Goal: Complete application form

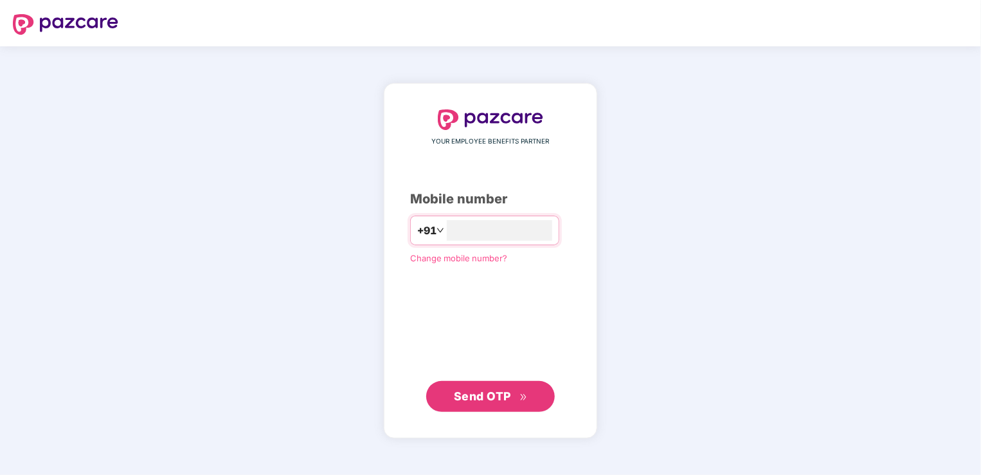
type input "**********"
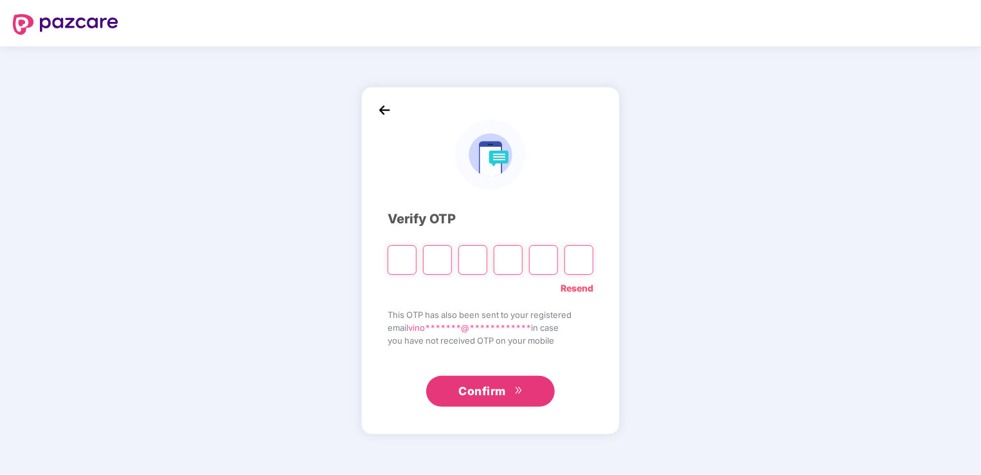
type input "*"
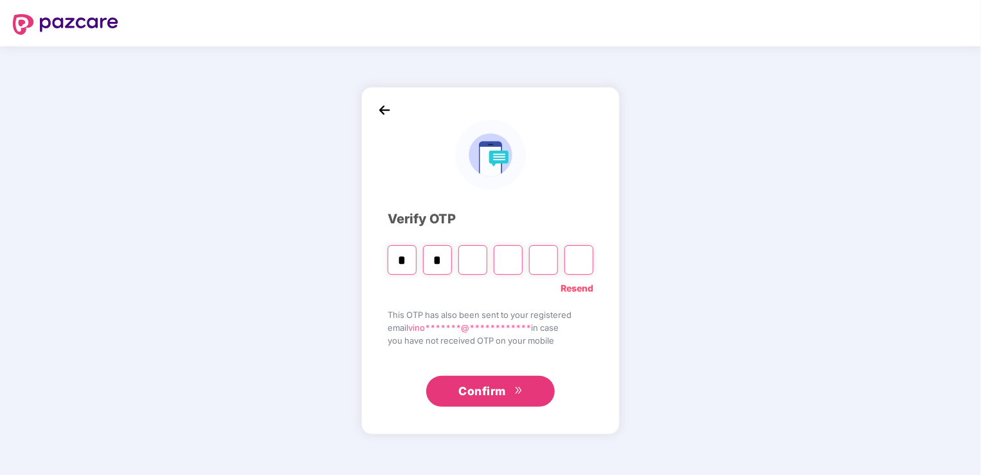
type input "*"
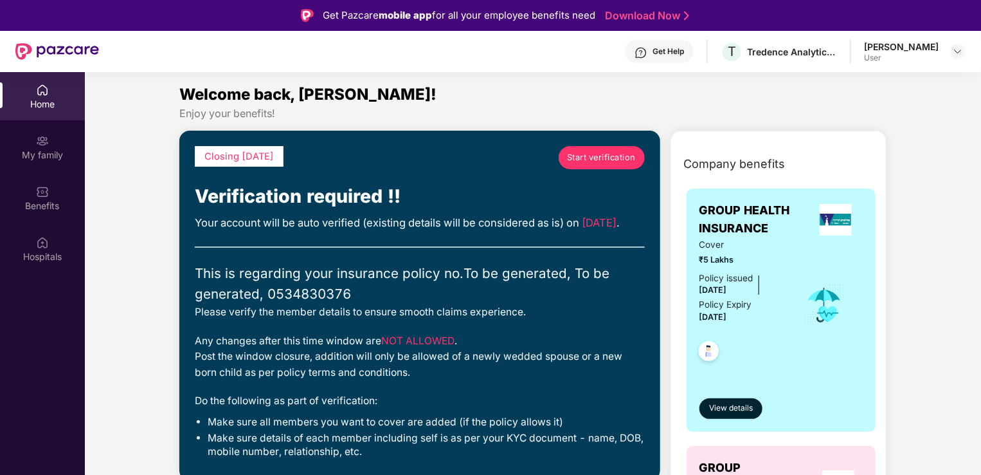
click at [586, 154] on span "Start verification" at bounding box center [601, 157] width 69 height 13
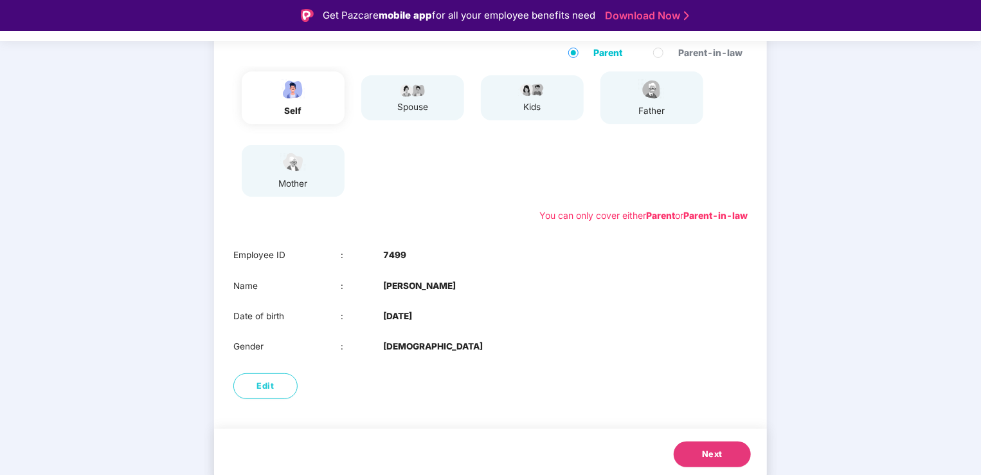
scroll to position [145, 0]
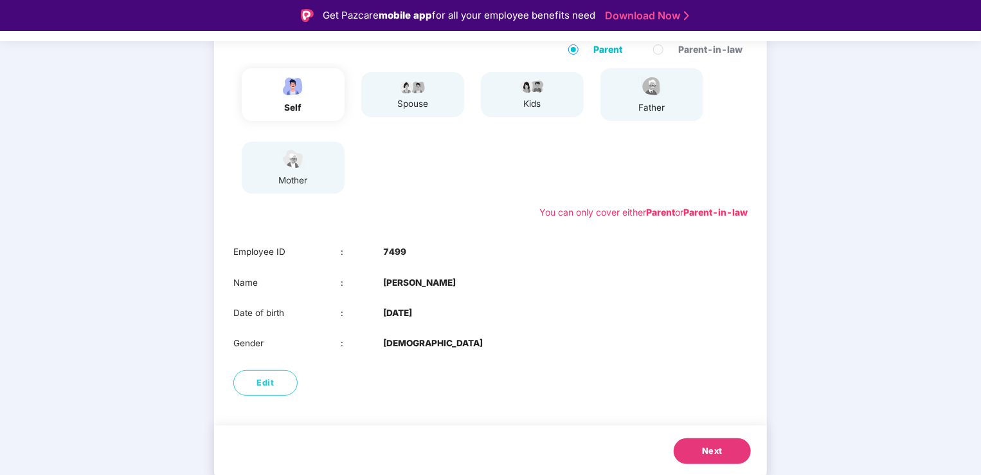
click at [723, 445] on button "Next" at bounding box center [712, 451] width 77 height 26
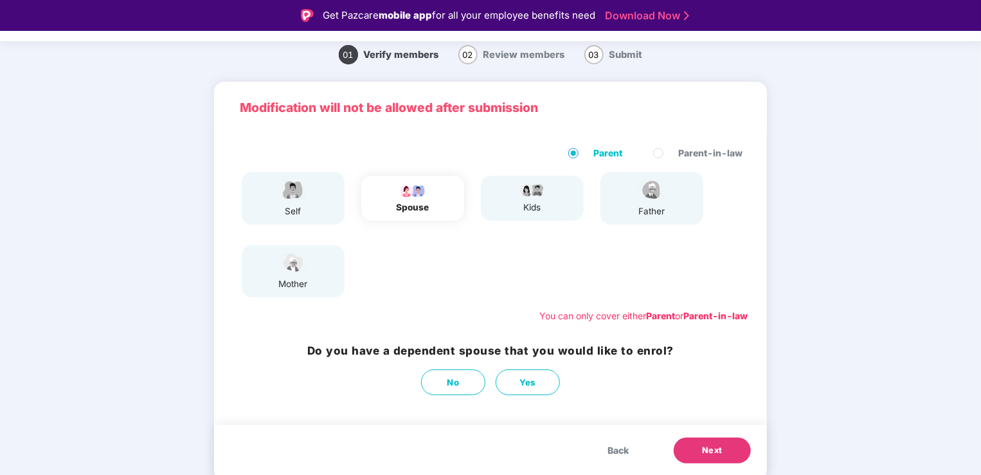
scroll to position [41, 0]
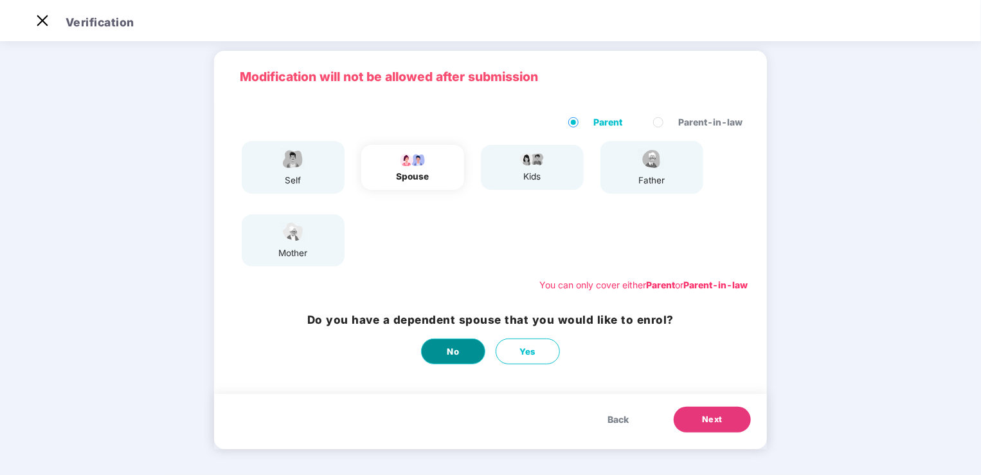
click at [466, 356] on button "No" at bounding box center [453, 351] width 64 height 26
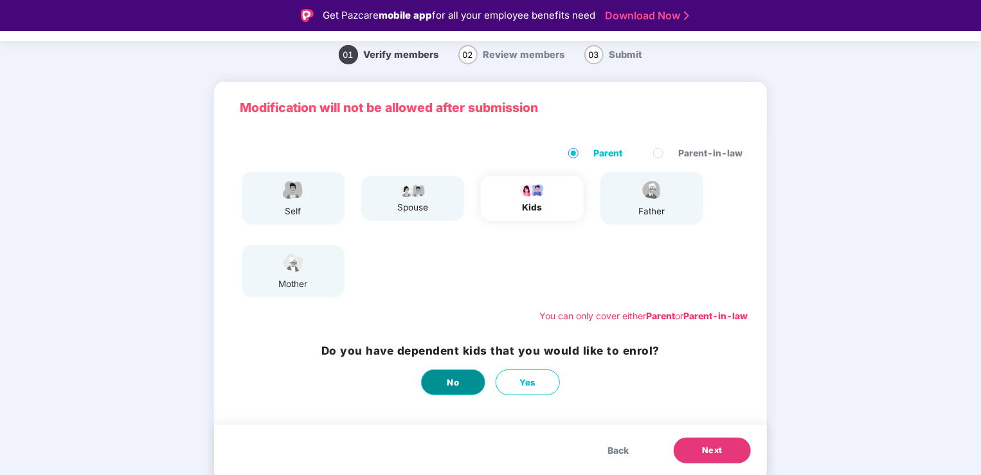
click at [468, 379] on button "No" at bounding box center [453, 382] width 64 height 26
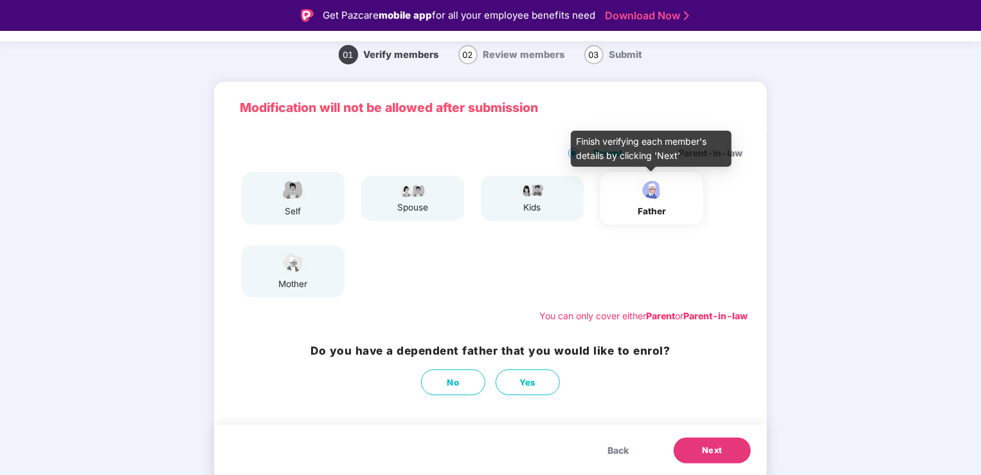
click at [649, 195] on img at bounding box center [652, 189] width 32 height 23
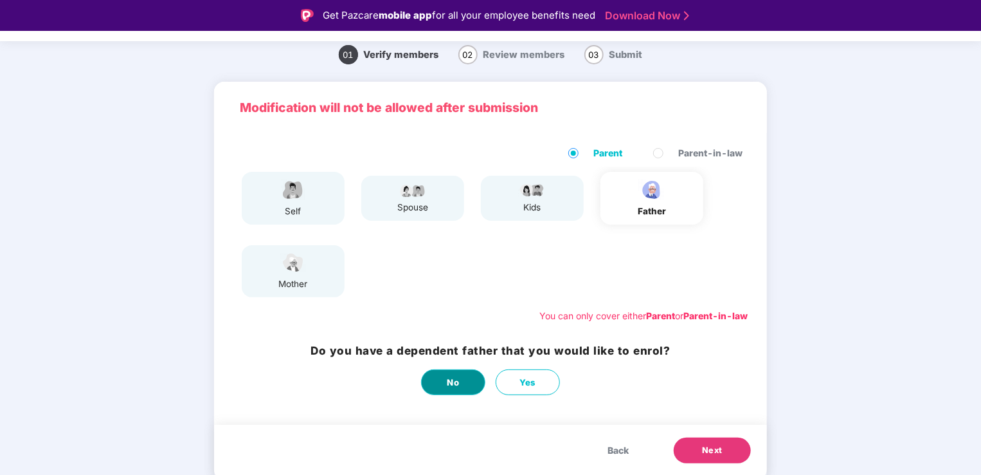
click at [454, 384] on span "No" at bounding box center [454, 383] width 12 height 14
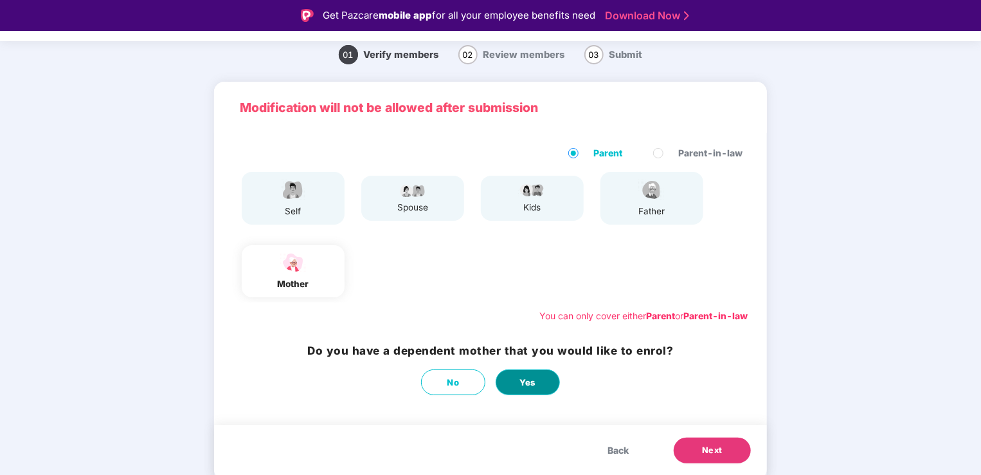
click at [520, 386] on span "Yes" at bounding box center [528, 383] width 17 height 14
select select "******"
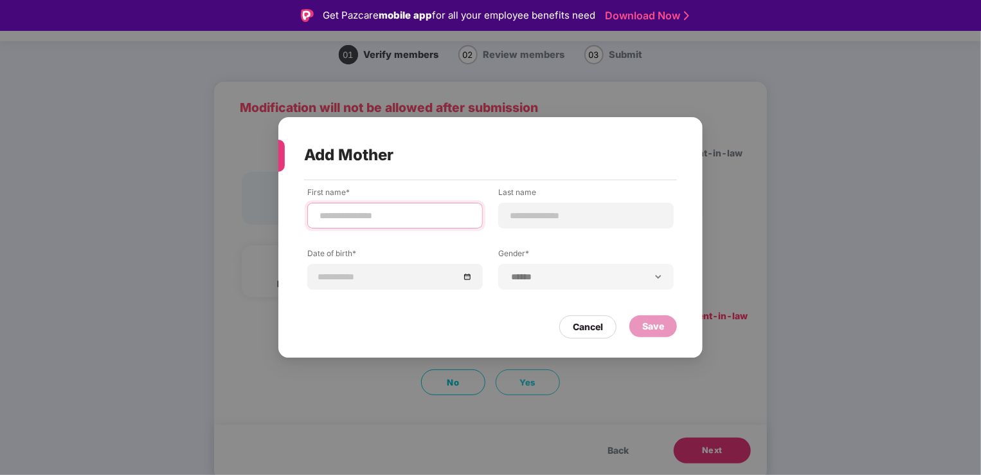
click at [407, 218] on input at bounding box center [395, 216] width 154 height 14
type input "******"
type input "*****"
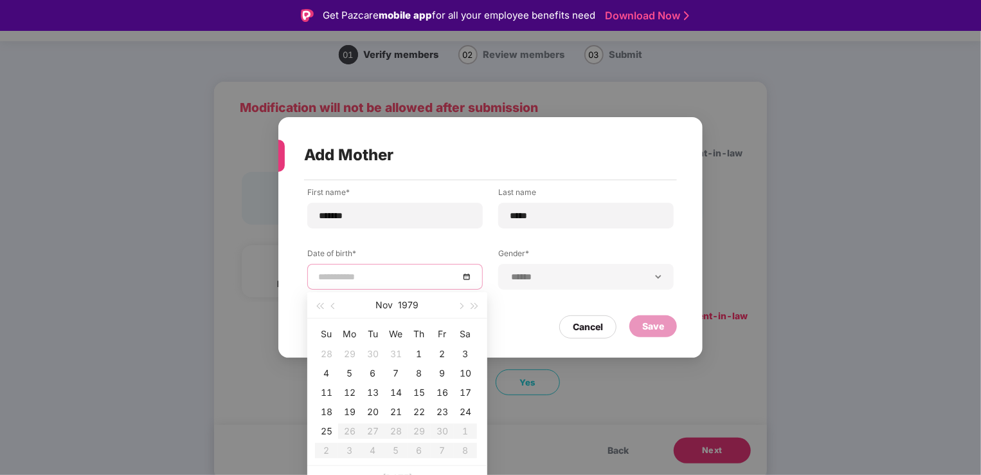
click at [324, 274] on input at bounding box center [388, 276] width 141 height 14
click at [413, 312] on button "1979" at bounding box center [409, 305] width 21 height 26
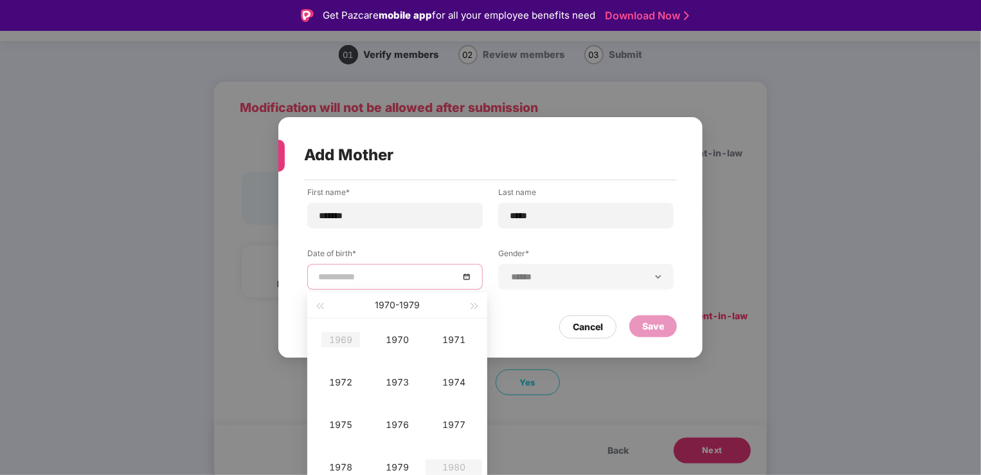
type input "**********"
click at [356, 341] on div "1969" at bounding box center [341, 339] width 39 height 15
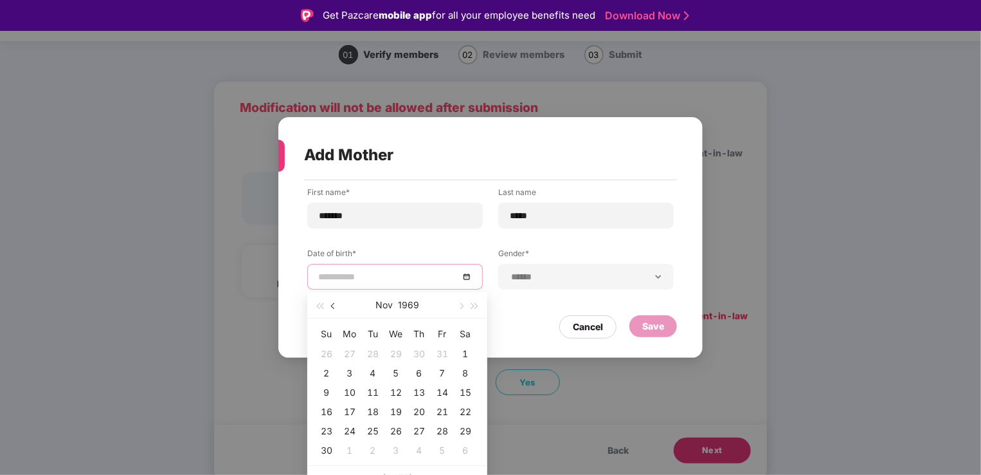
click at [334, 304] on span "button" at bounding box center [334, 306] width 6 height 6
type input "**********"
click at [424, 372] on div "7" at bounding box center [419, 372] width 15 height 15
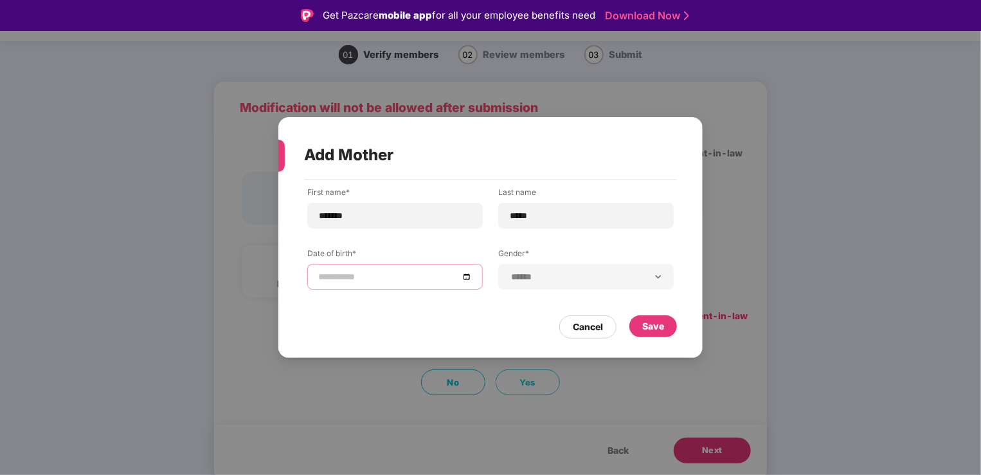
click at [466, 277] on div at bounding box center [395, 276] width 154 height 14
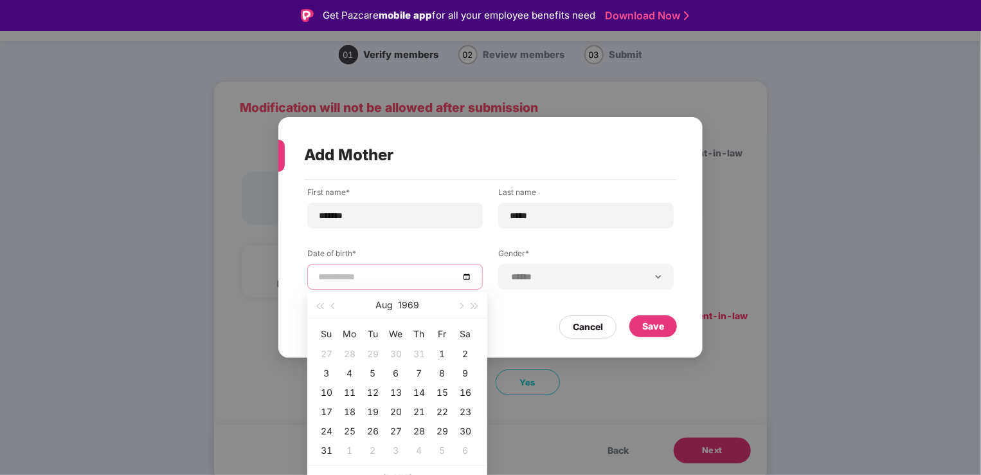
type input "**********"
click at [440, 352] on div "1" at bounding box center [442, 353] width 15 height 15
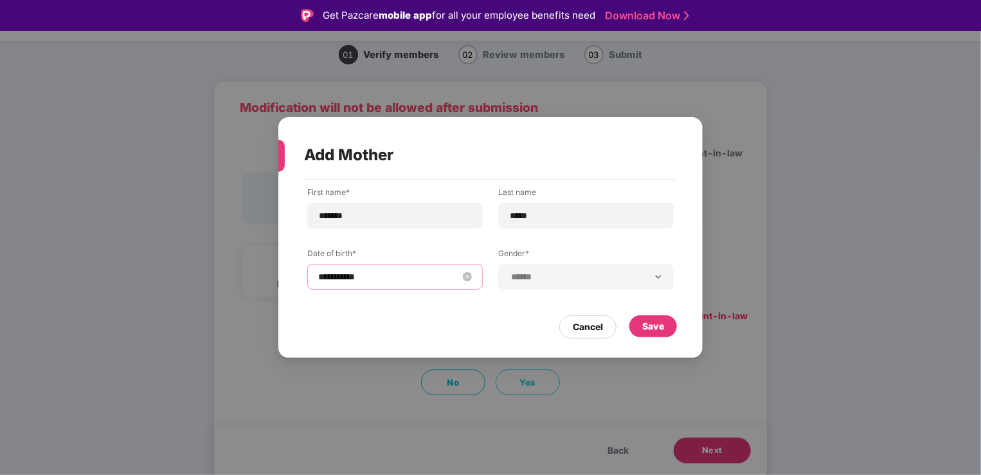
click at [342, 277] on input "**********" at bounding box center [388, 276] width 141 height 14
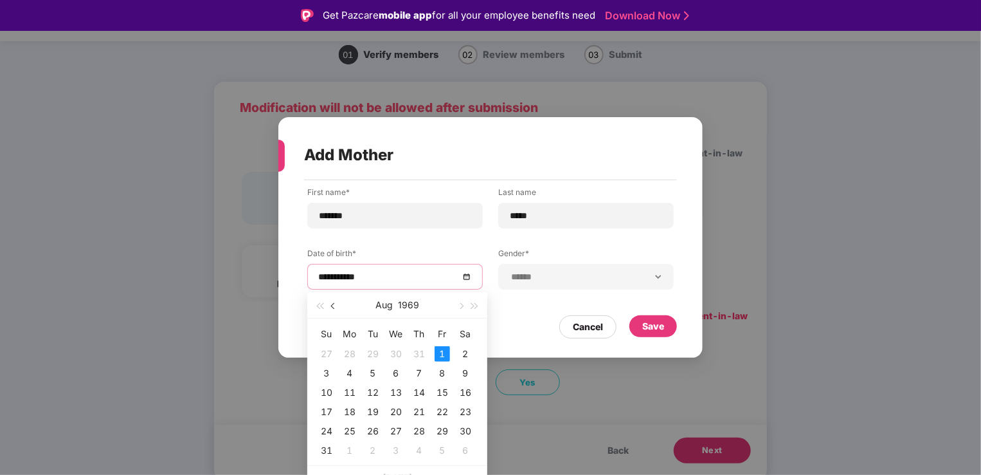
click at [331, 309] on button "button" at bounding box center [334, 305] width 14 height 26
type input "**********"
click at [374, 352] on div "1" at bounding box center [372, 353] width 15 height 15
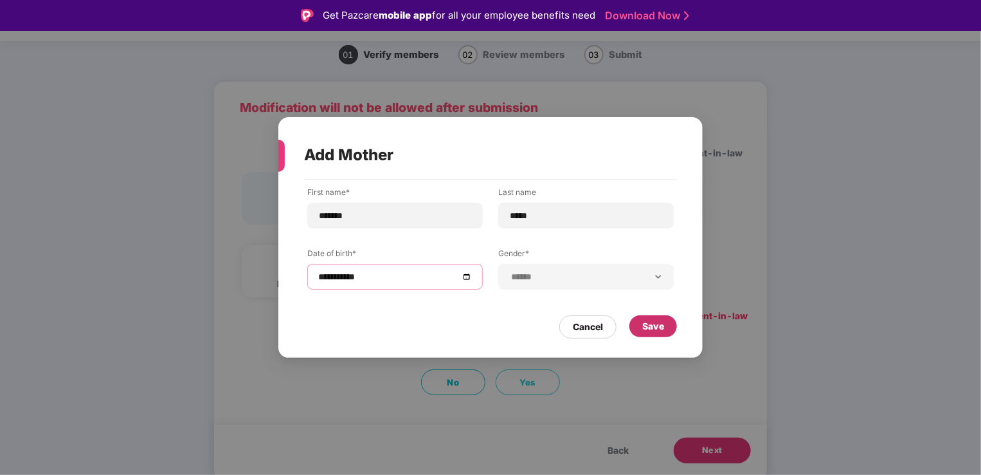
click at [661, 325] on div "Save" at bounding box center [653, 326] width 22 height 14
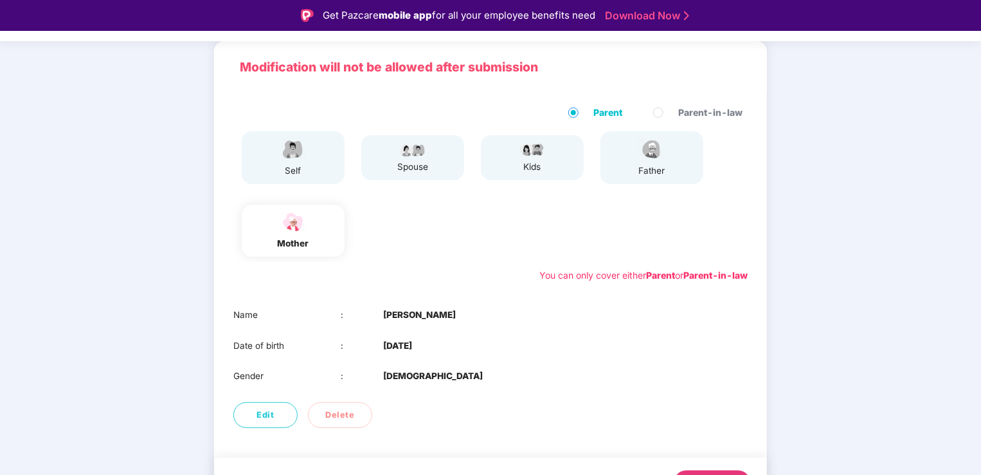
scroll to position [114, 0]
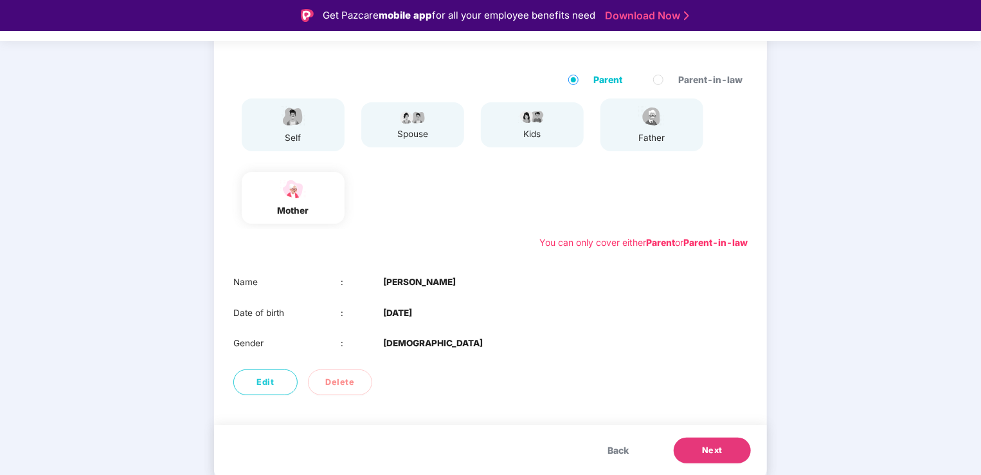
click at [723, 442] on button "Next" at bounding box center [712, 450] width 77 height 26
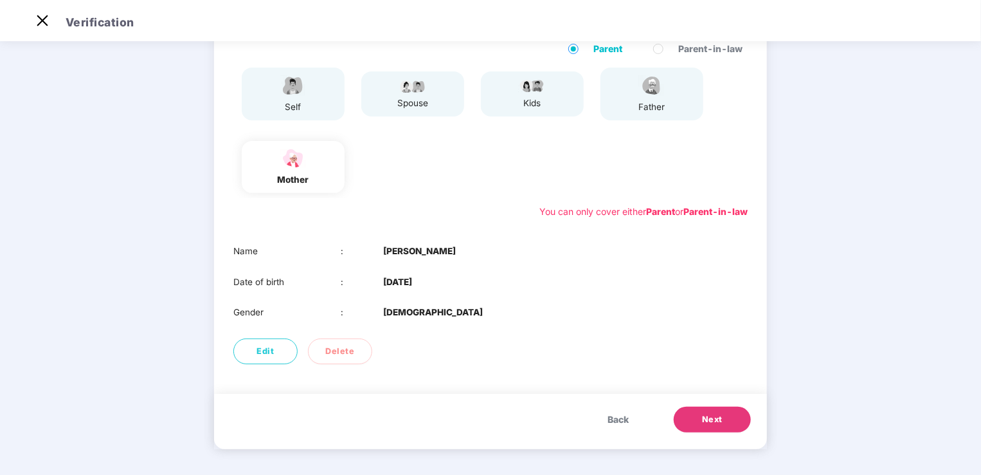
scroll to position [0, 0]
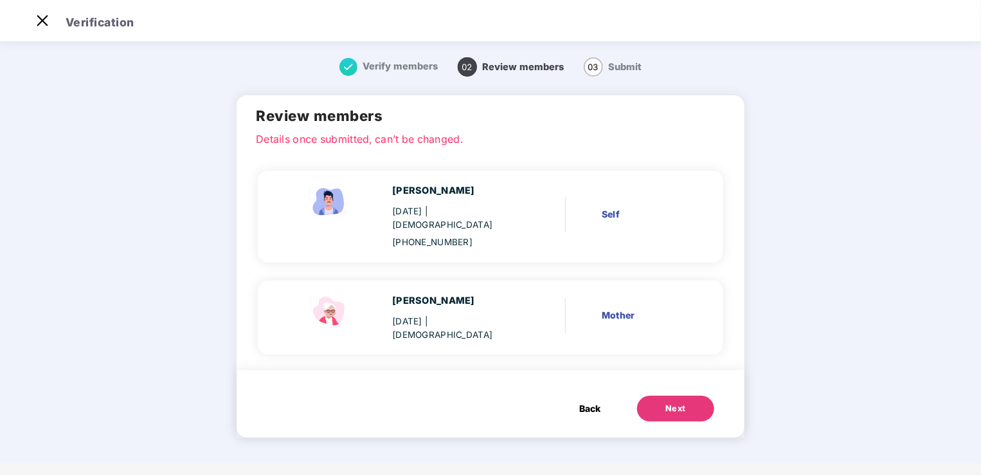
click at [666, 402] on div "Next" at bounding box center [676, 408] width 21 height 13
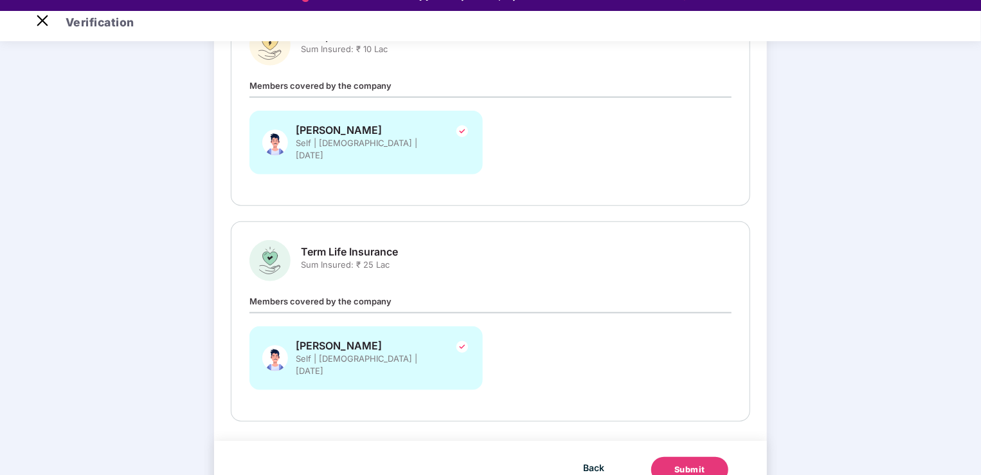
scroll to position [31, 0]
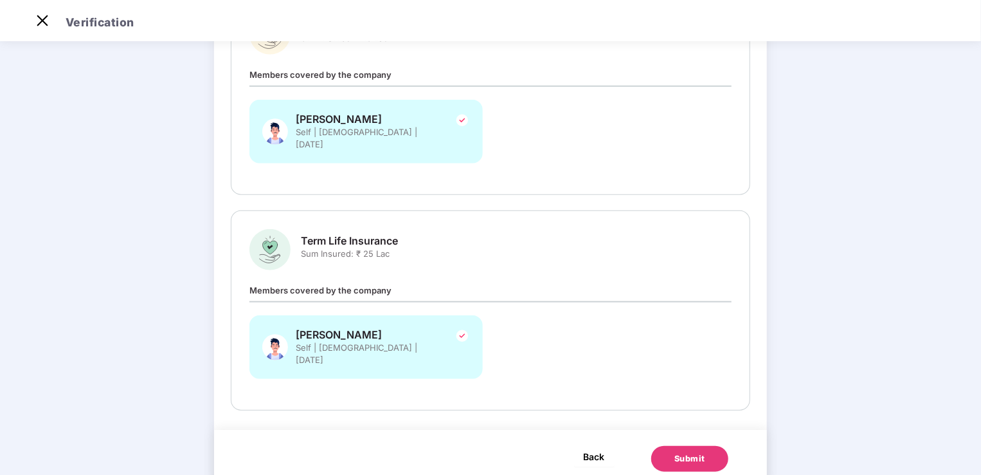
click at [597, 448] on span "Back" at bounding box center [594, 456] width 21 height 16
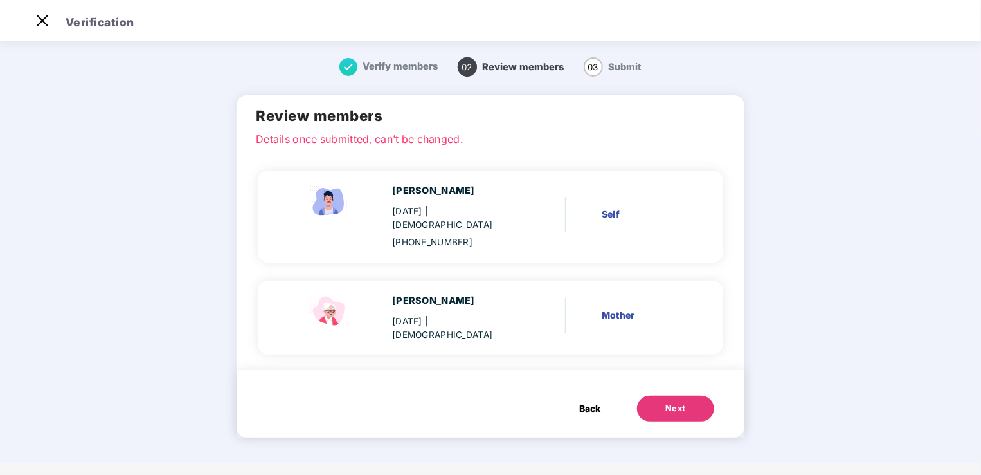
scroll to position [0, 0]
click at [586, 401] on span "Back" at bounding box center [589, 408] width 21 height 14
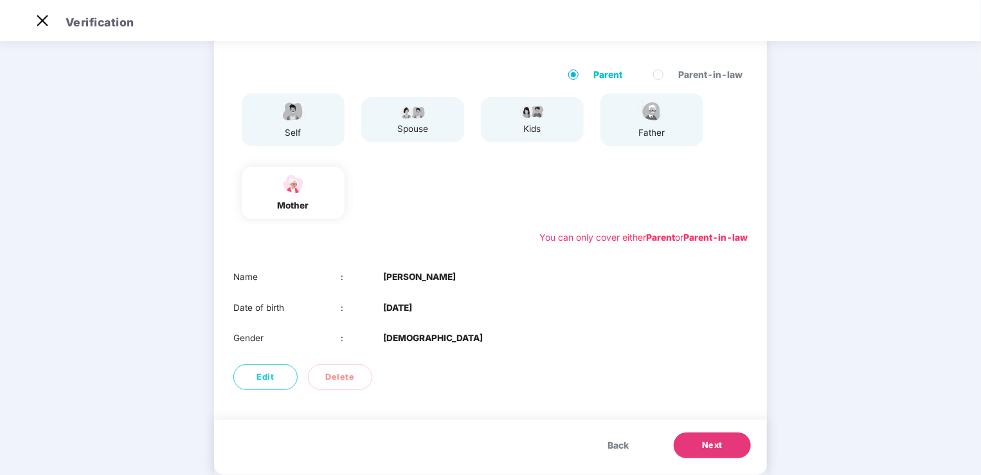
scroll to position [114, 0]
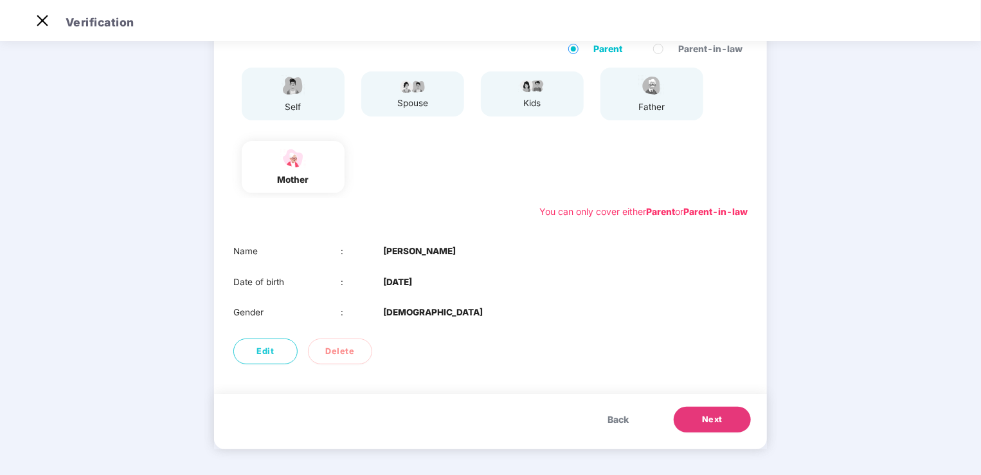
click at [627, 416] on span "Back" at bounding box center [618, 419] width 21 height 14
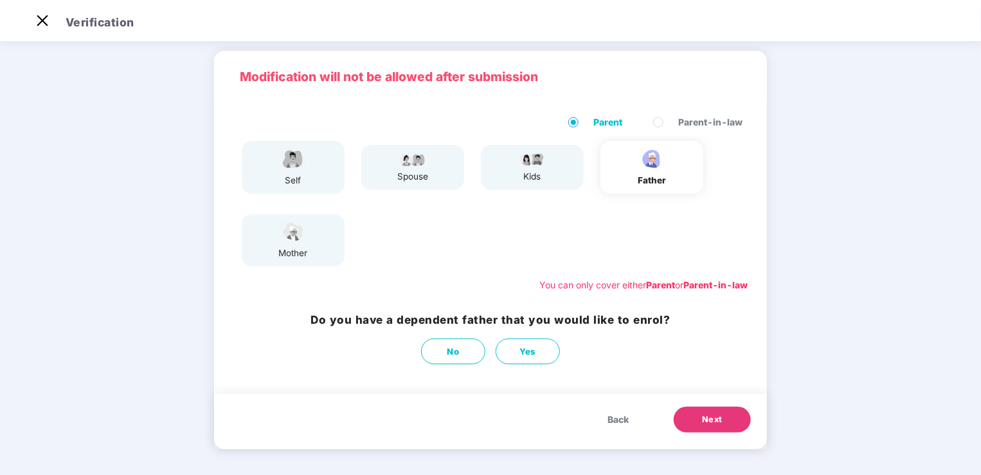
click at [625, 416] on span "Back" at bounding box center [618, 419] width 21 height 14
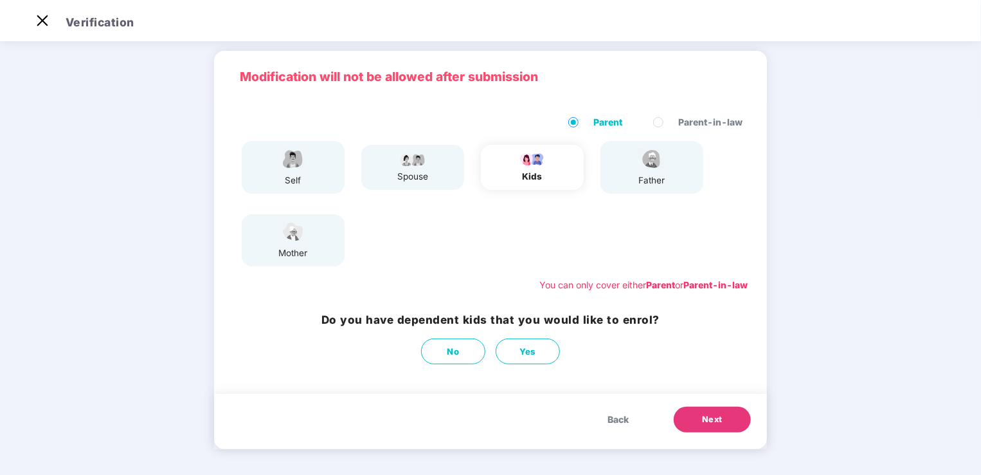
click at [625, 416] on span "Back" at bounding box center [618, 419] width 21 height 14
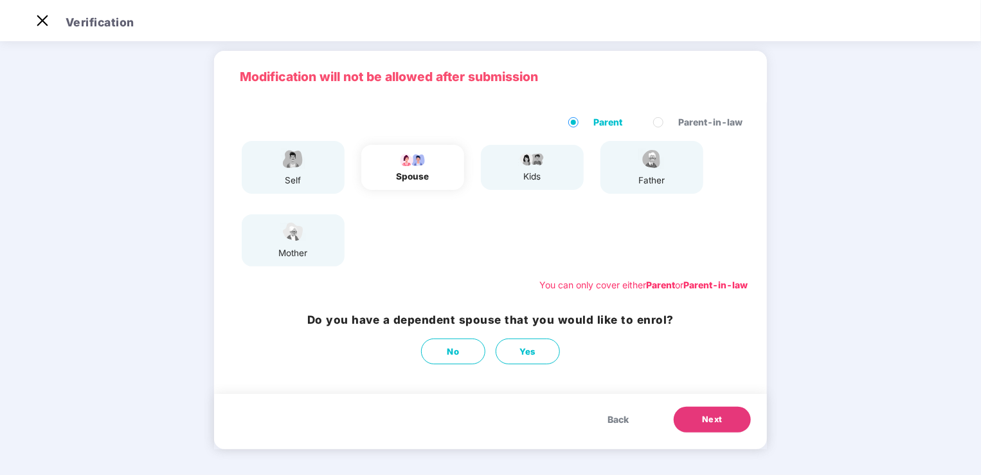
click at [626, 416] on span "Back" at bounding box center [618, 419] width 21 height 14
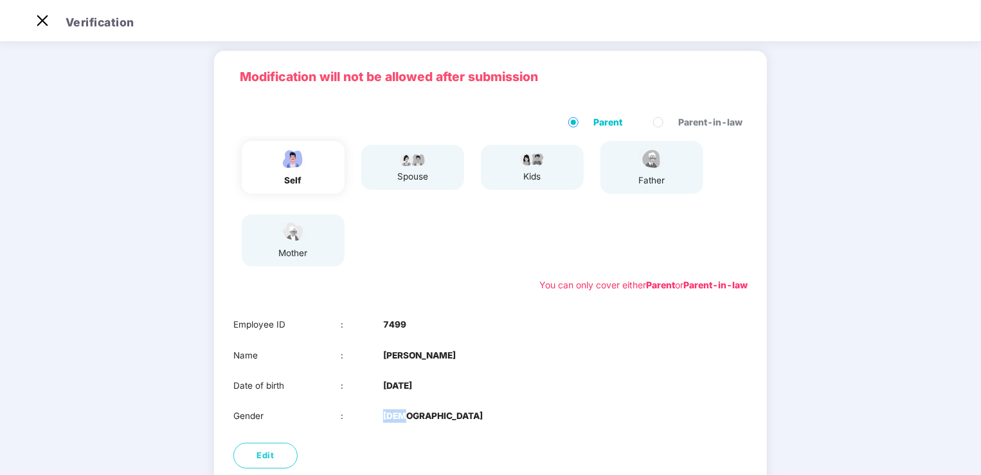
click at [626, 416] on div "Gender : MALE" at bounding box center [490, 416] width 514 height 14
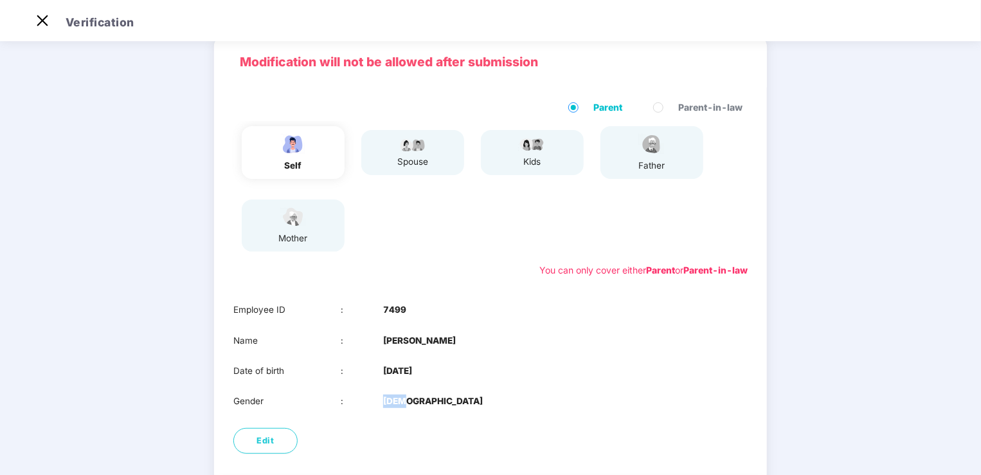
scroll to position [0, 0]
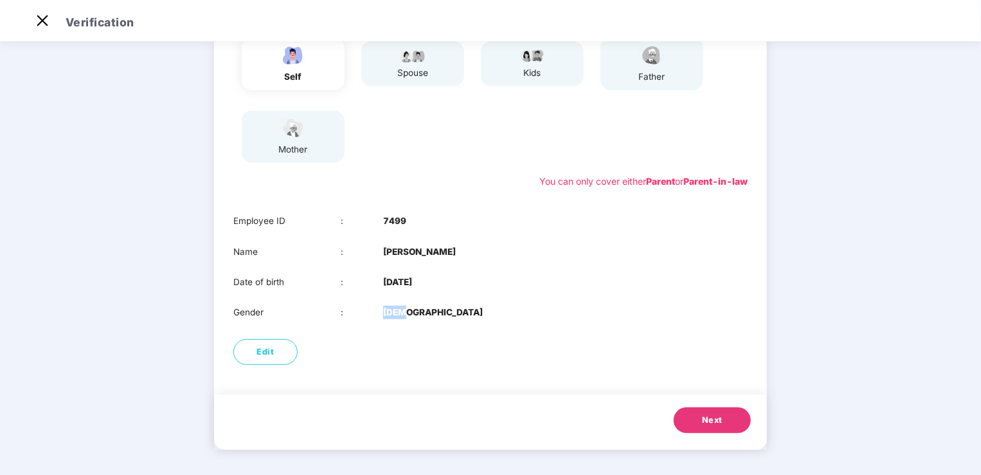
click at [728, 417] on button "Next" at bounding box center [712, 420] width 77 height 26
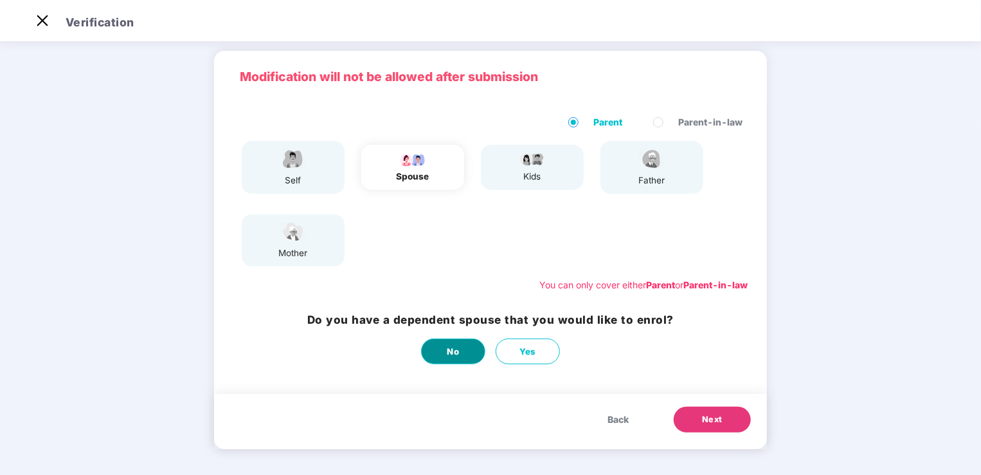
click at [448, 346] on span "No" at bounding box center [454, 352] width 12 height 14
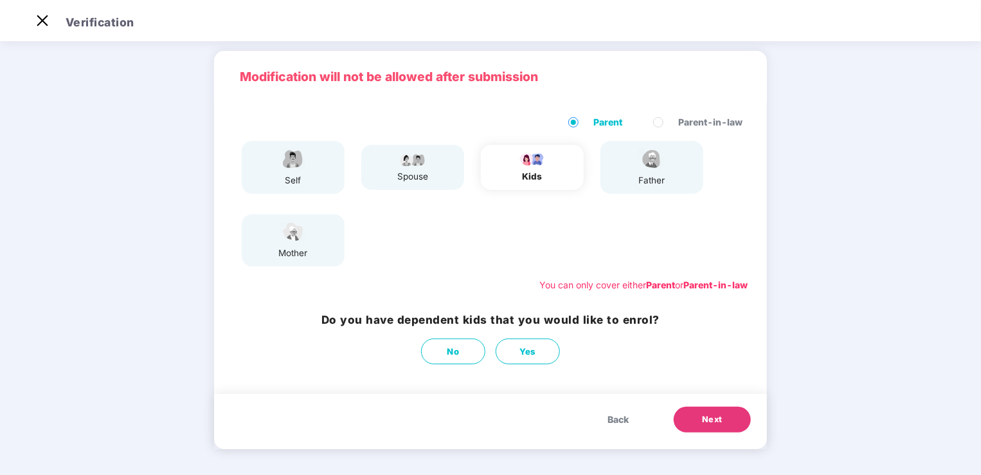
scroll to position [0, 0]
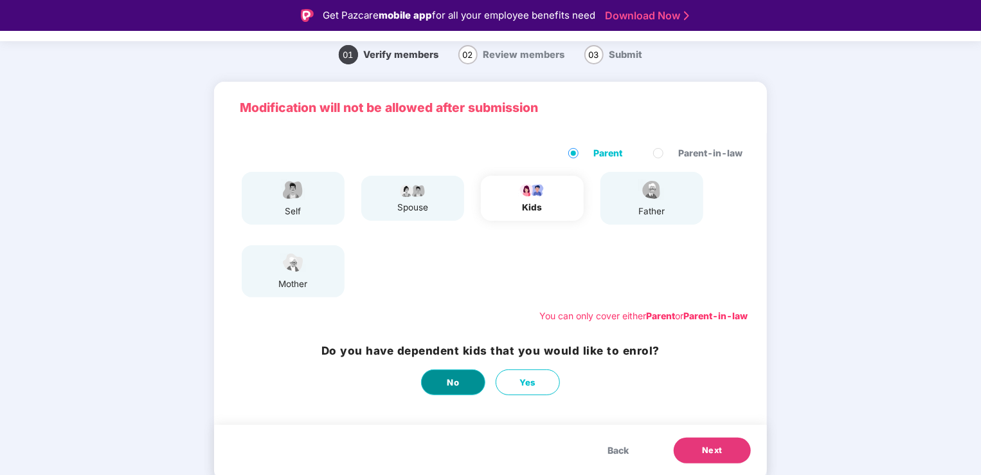
click at [444, 380] on button "No" at bounding box center [453, 382] width 64 height 26
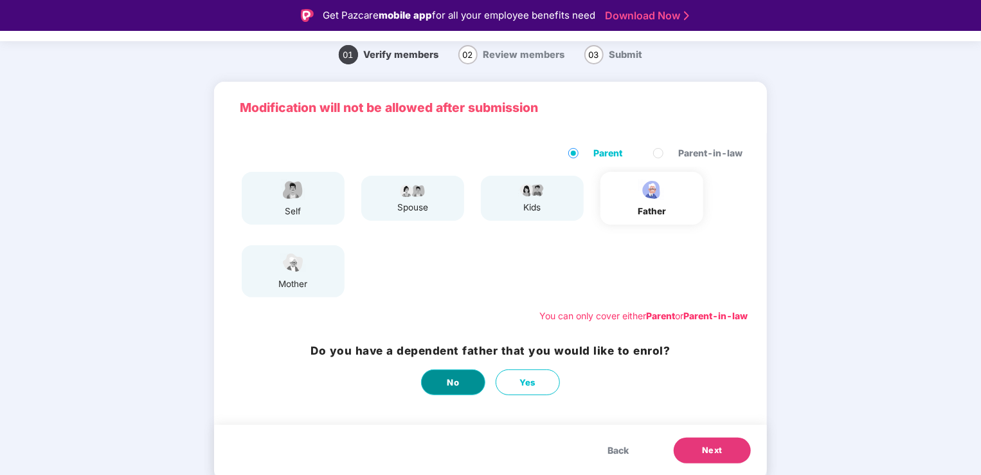
click at [445, 380] on button "No" at bounding box center [453, 382] width 64 height 26
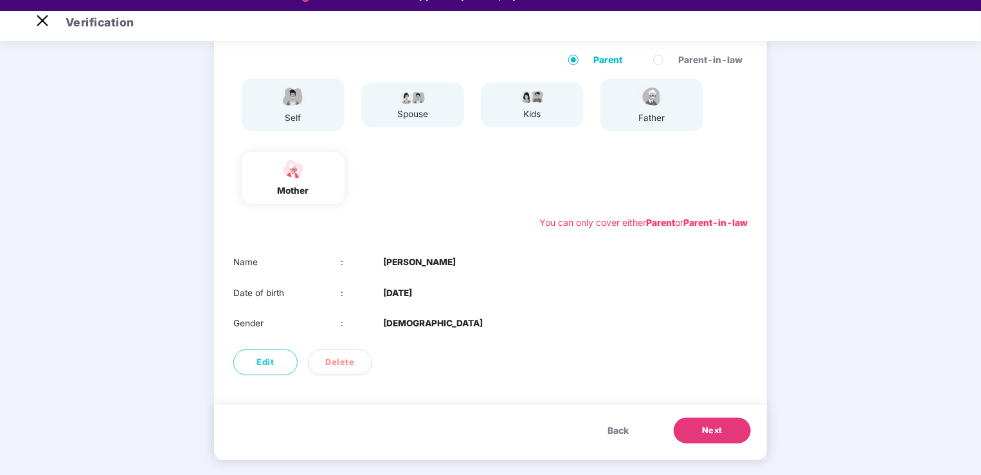
scroll to position [31, 0]
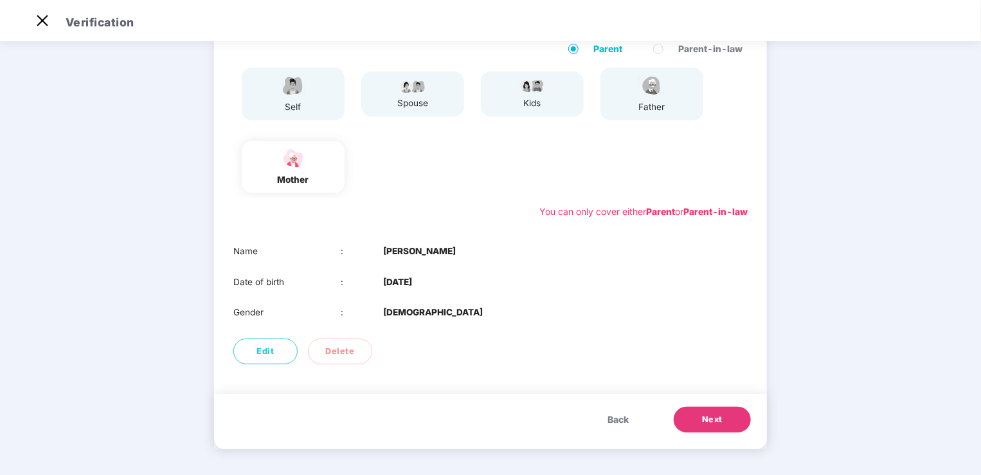
click at [696, 418] on button "Next" at bounding box center [712, 419] width 77 height 26
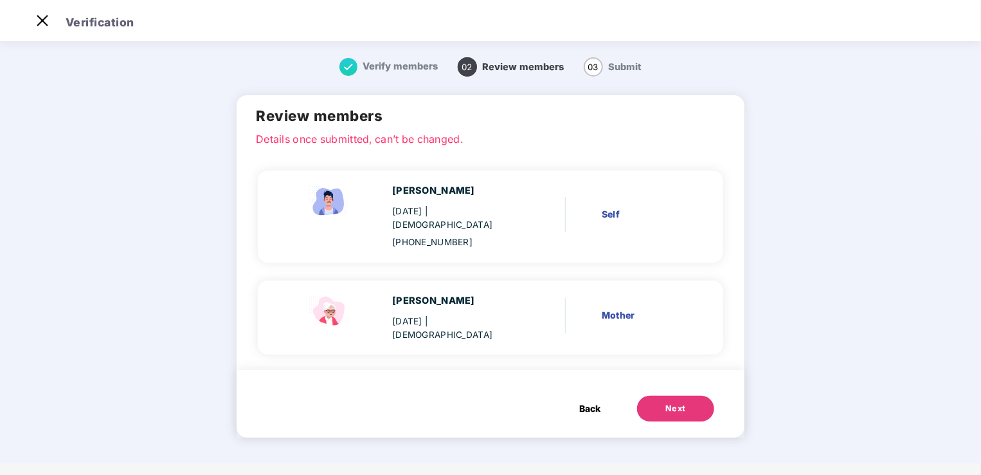
scroll to position [0, 0]
click at [653, 395] on button "Next" at bounding box center [675, 408] width 77 height 26
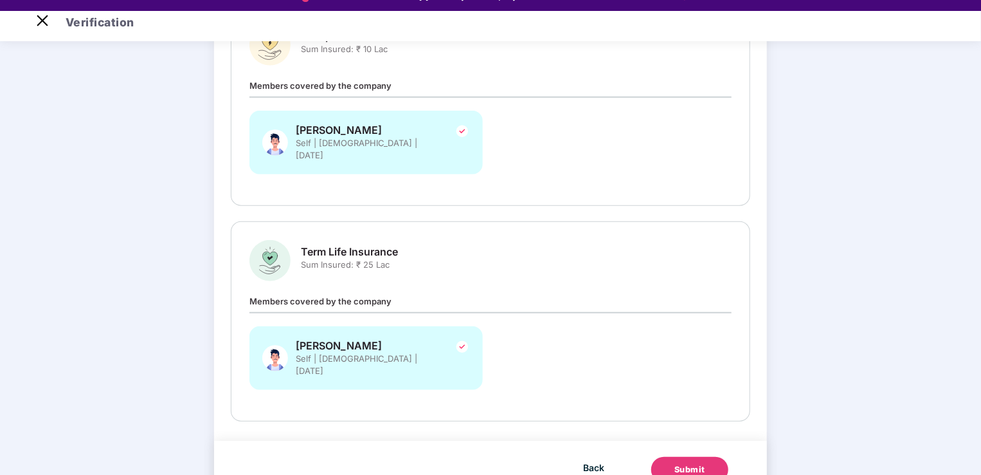
scroll to position [31, 0]
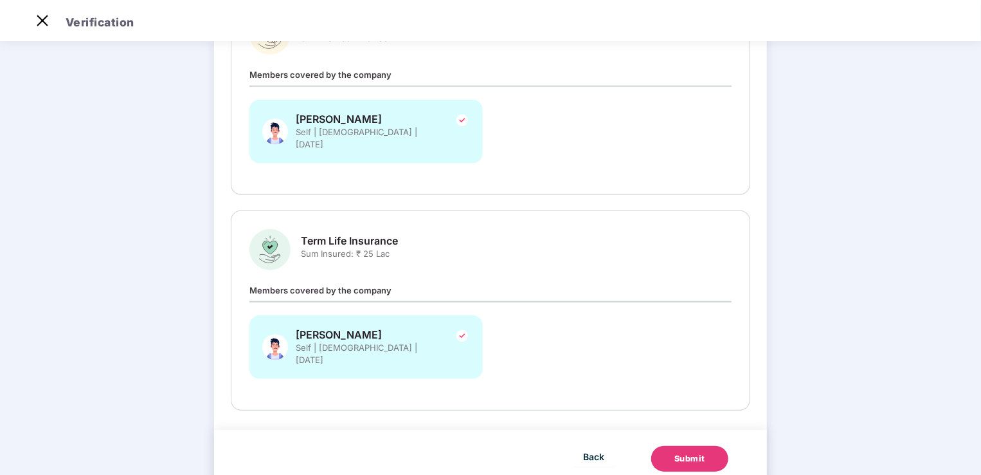
click at [682, 452] on div "Submit" at bounding box center [690, 458] width 31 height 13
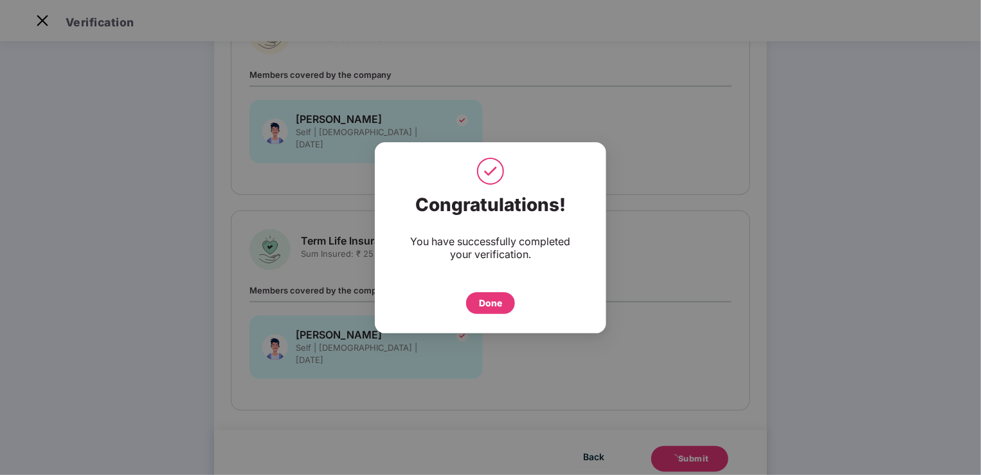
click at [498, 304] on div "Done" at bounding box center [490, 303] width 23 height 14
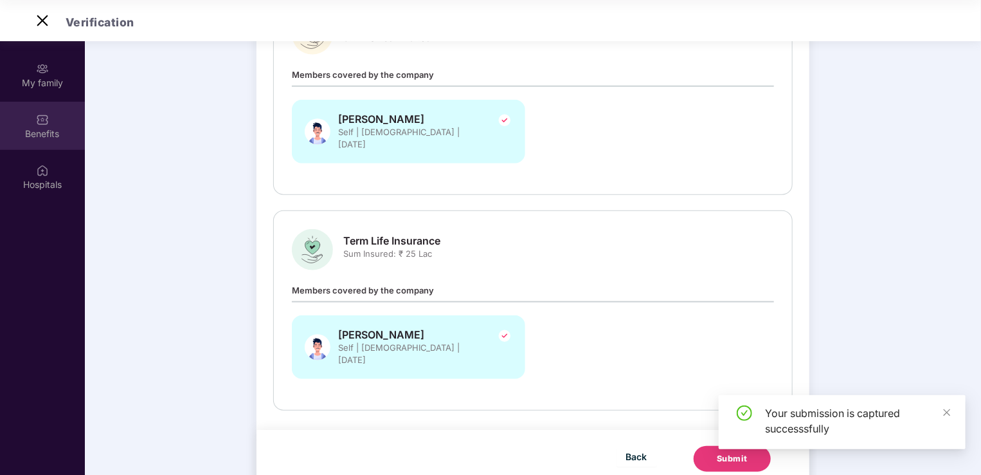
click at [60, 138] on div "Benefits" at bounding box center [42, 133] width 85 height 13
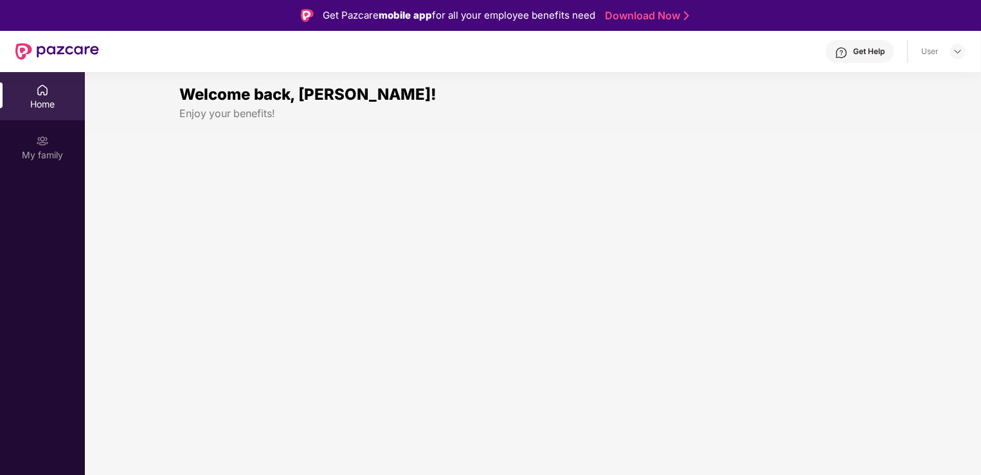
click at [51, 98] on div "Home" at bounding box center [42, 104] width 85 height 13
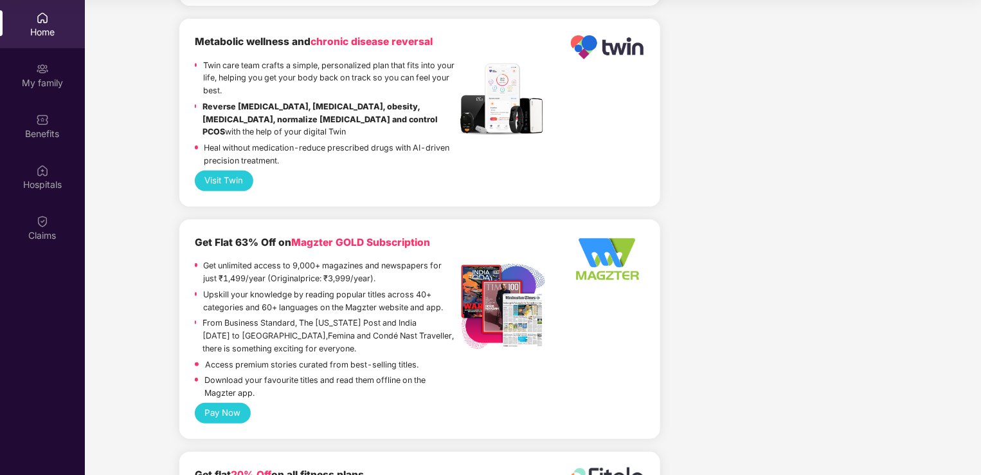
scroll to position [2735, 0]
